Goal: Information Seeking & Learning: Understand process/instructions

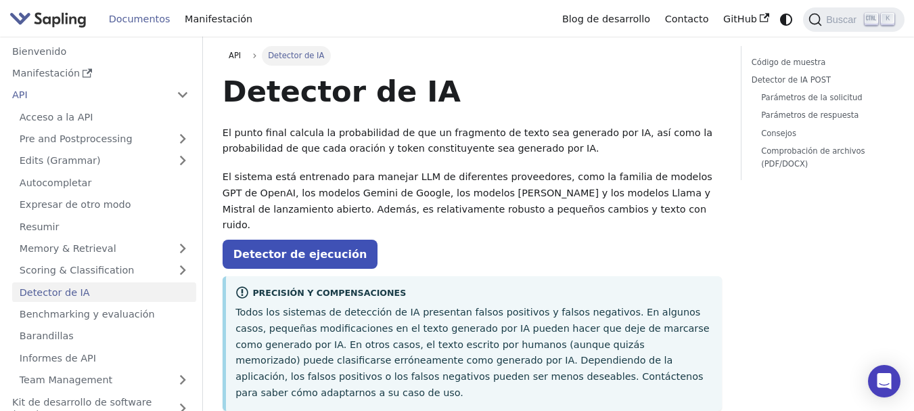
click at [568, 247] on p "Detector de ejecución" at bounding box center [472, 255] width 499 height 18
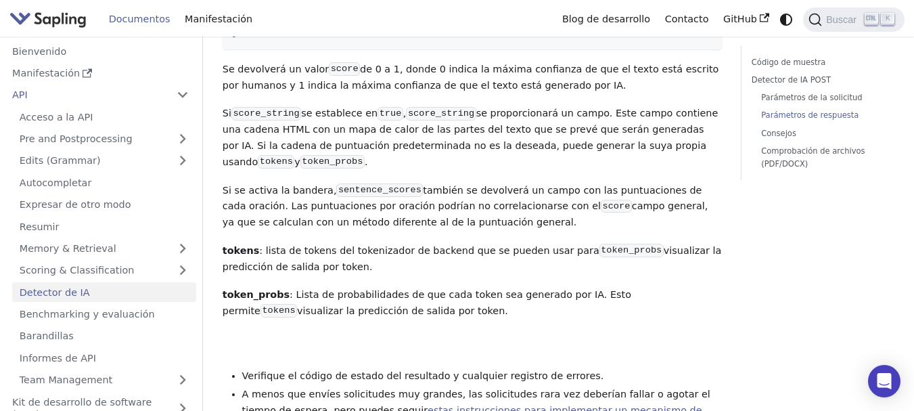
scroll to position [2030, 0]
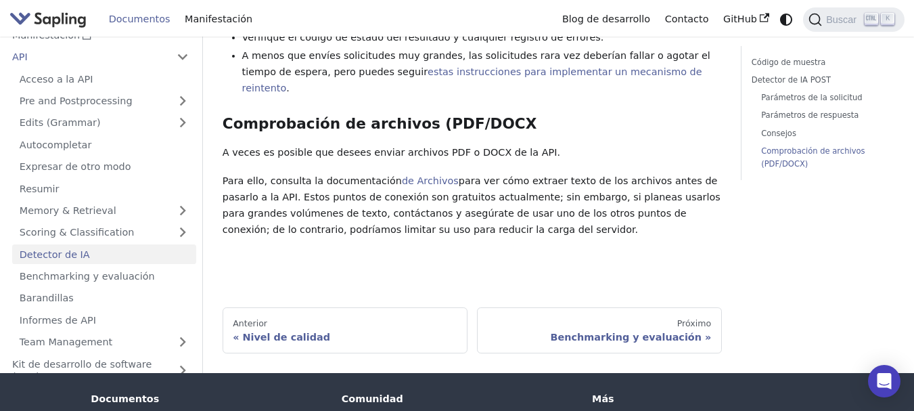
click at [139, 19] on font "Documentos" at bounding box center [140, 19] width 62 height 11
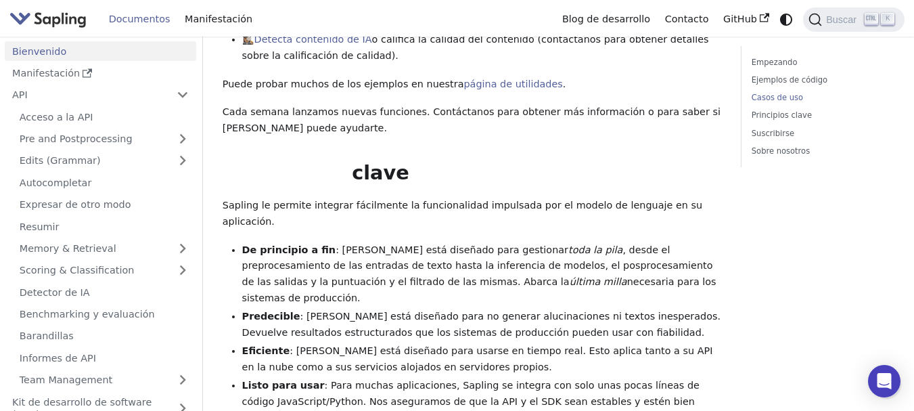
scroll to position [406, 0]
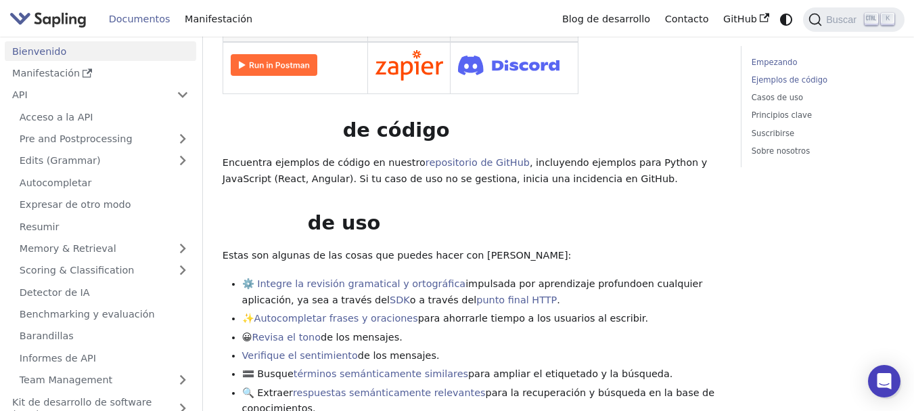
click at [766, 62] on font "Empezando" at bounding box center [775, 62] width 46 height 9
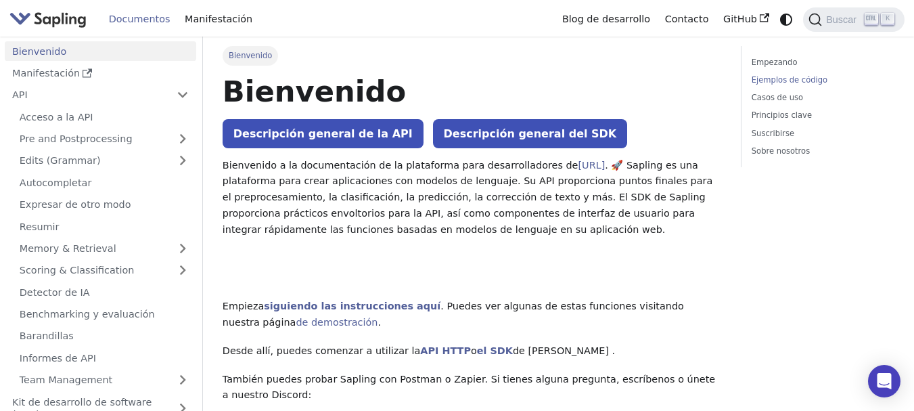
scroll to position [406, 0]
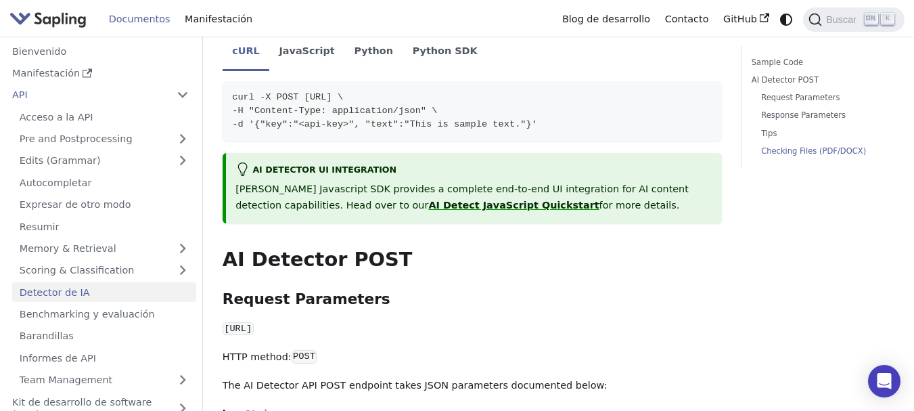
scroll to position [1954, 0]
